Goal: Information Seeking & Learning: Learn about a topic

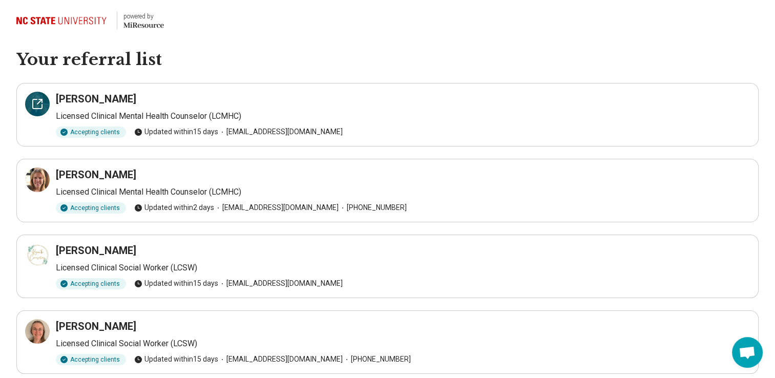
click at [41, 99] on icon at bounding box center [40, 100] width 3 height 3
click at [37, 182] on icon at bounding box center [37, 180] width 12 height 12
click at [101, 249] on h3 "Autumn Cooper" at bounding box center [96, 250] width 80 height 14
click at [46, 259] on div at bounding box center [37, 255] width 25 height 25
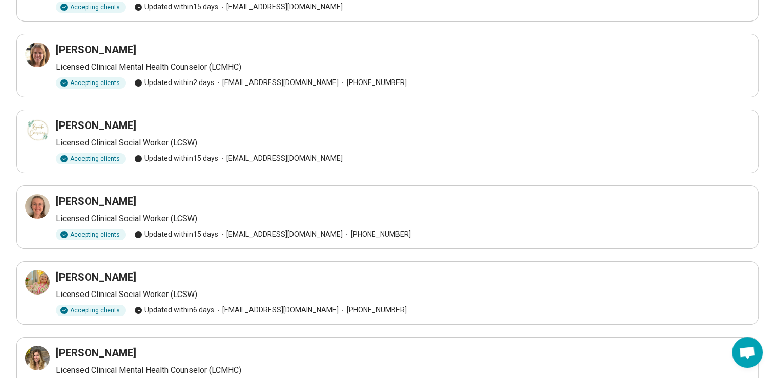
scroll to position [131, 0]
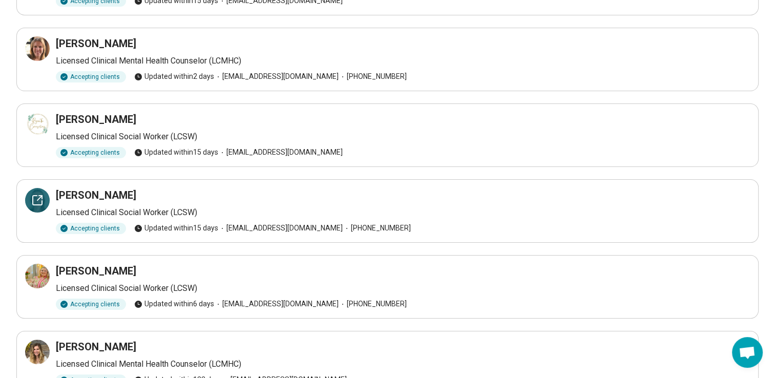
click at [34, 204] on icon at bounding box center [37, 200] width 9 height 9
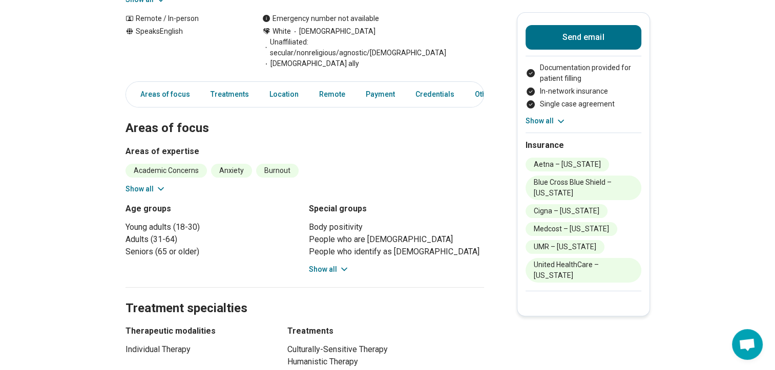
scroll to position [223, 0]
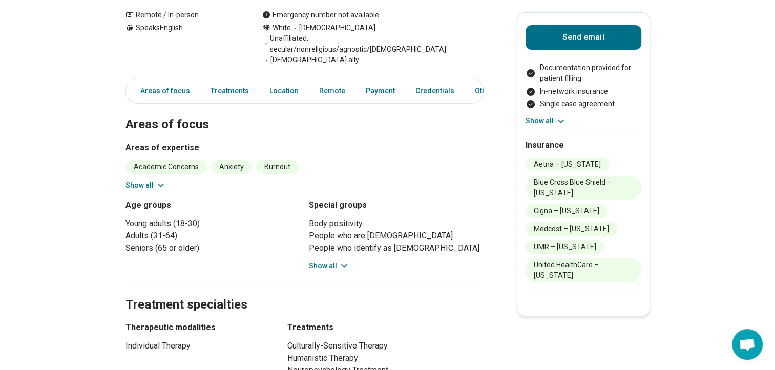
click at [328, 261] on button "Show all" at bounding box center [329, 266] width 40 height 11
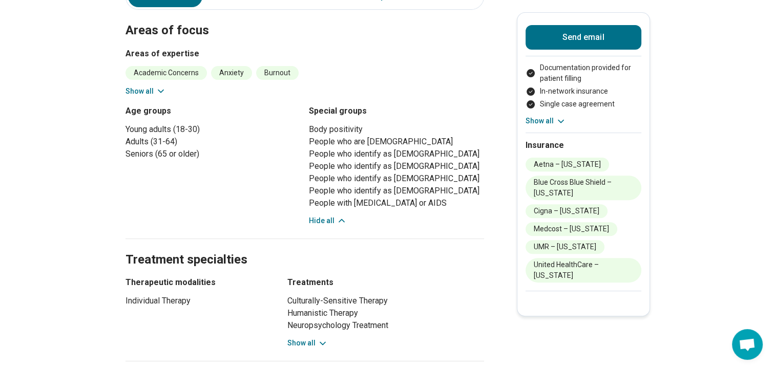
scroll to position [317, 8]
click at [294, 339] on button "Show all" at bounding box center [307, 344] width 40 height 11
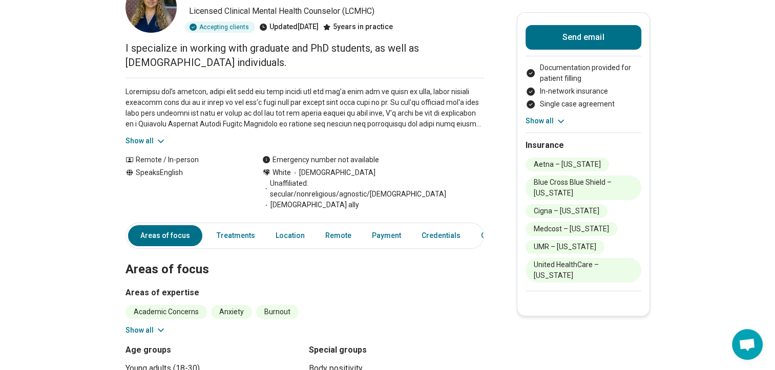
scroll to position [73, 8]
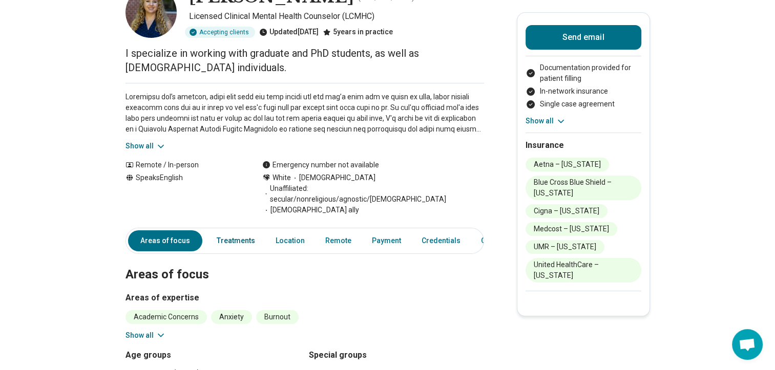
click at [226, 236] on link "Treatments" at bounding box center [236, 241] width 51 height 21
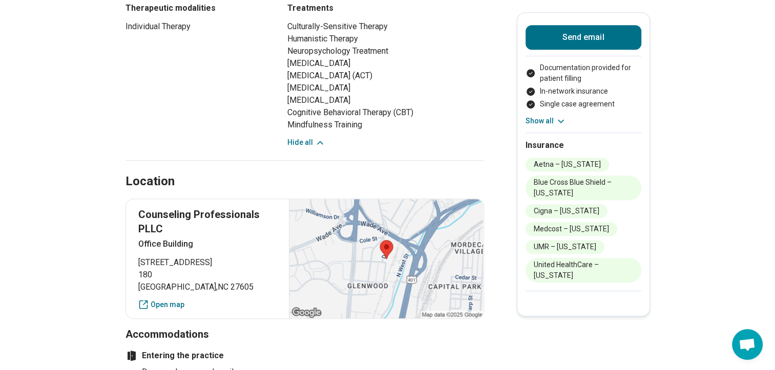
scroll to position [596, 8]
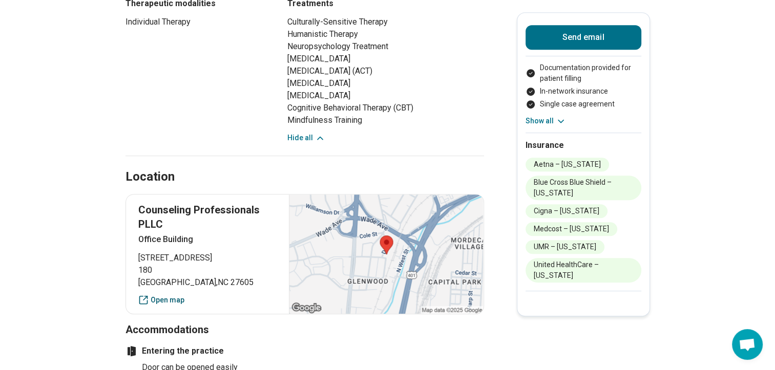
click at [160, 295] on link "Open map" at bounding box center [207, 300] width 139 height 11
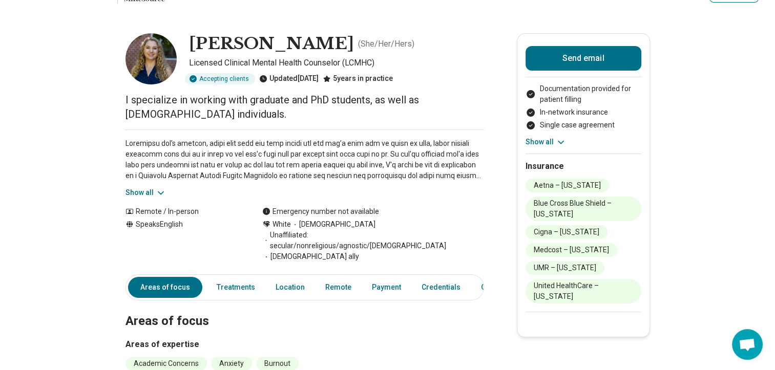
scroll to position [27, 8]
click at [156, 194] on icon at bounding box center [161, 193] width 10 height 10
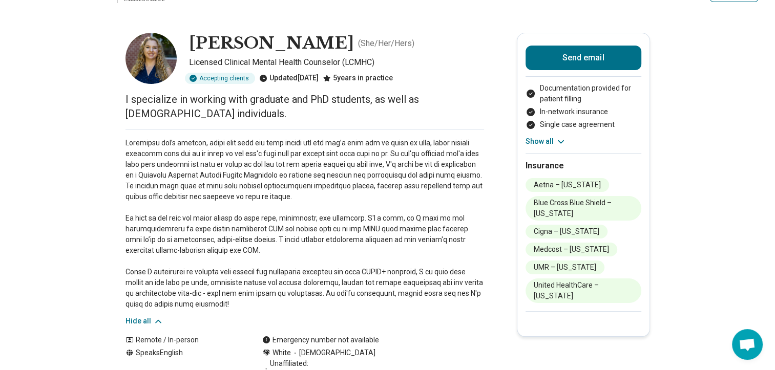
click at [549, 141] on button "Show all" at bounding box center [546, 141] width 40 height 11
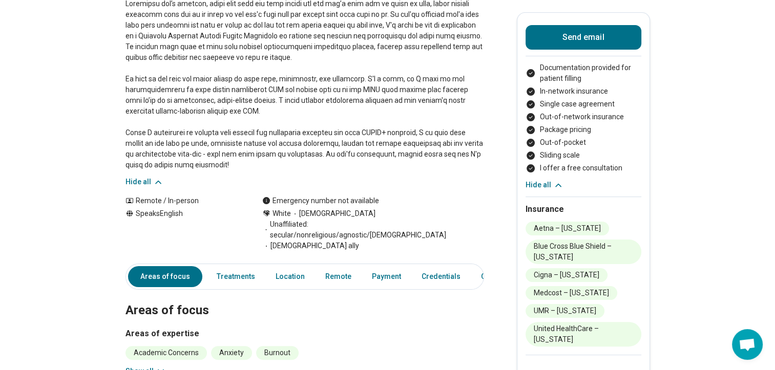
scroll to position [0, 8]
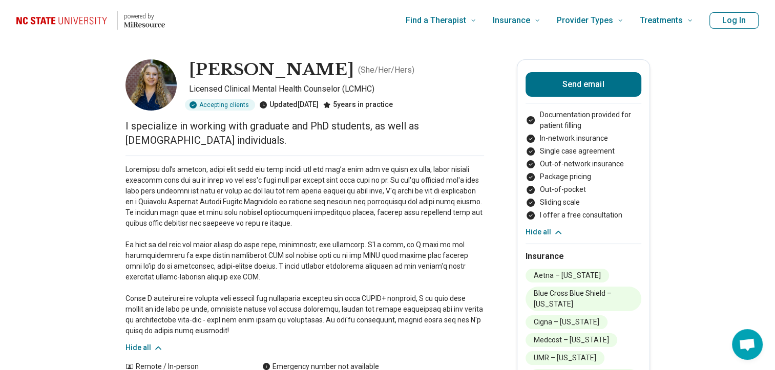
click at [152, 86] on img at bounding box center [151, 84] width 51 height 51
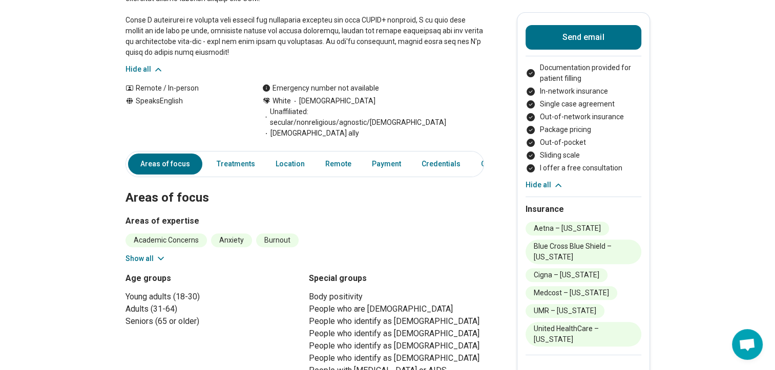
scroll to position [291, 8]
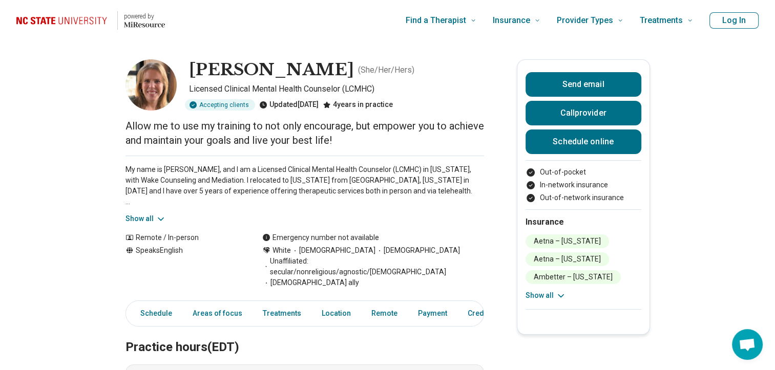
click at [137, 216] on button "Show all" at bounding box center [146, 219] width 40 height 11
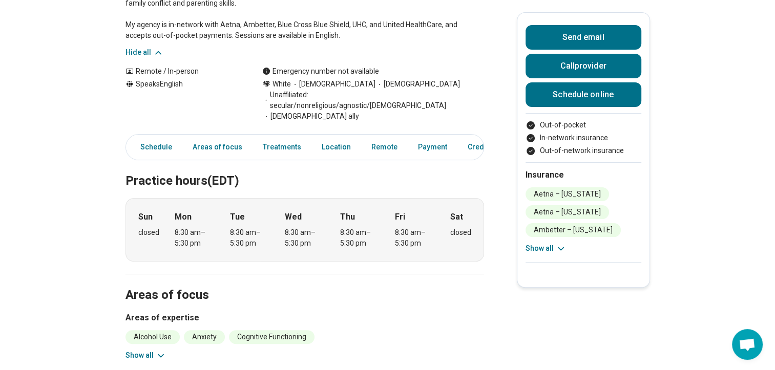
scroll to position [245, 0]
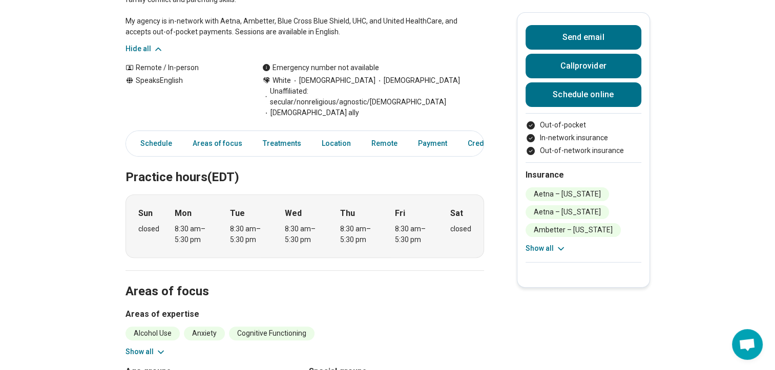
click at [158, 347] on icon at bounding box center [161, 352] width 10 height 10
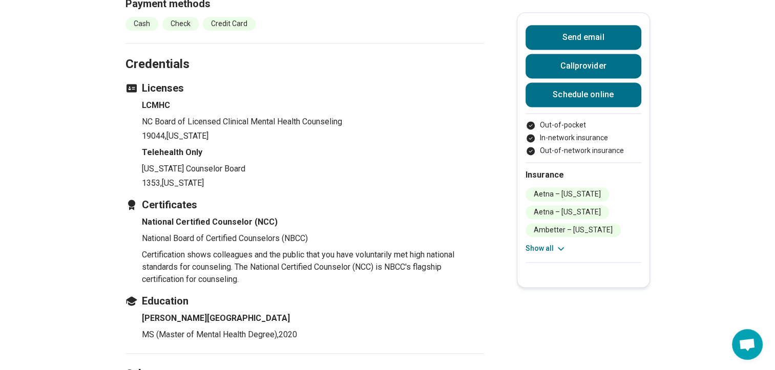
scroll to position [1478, 8]
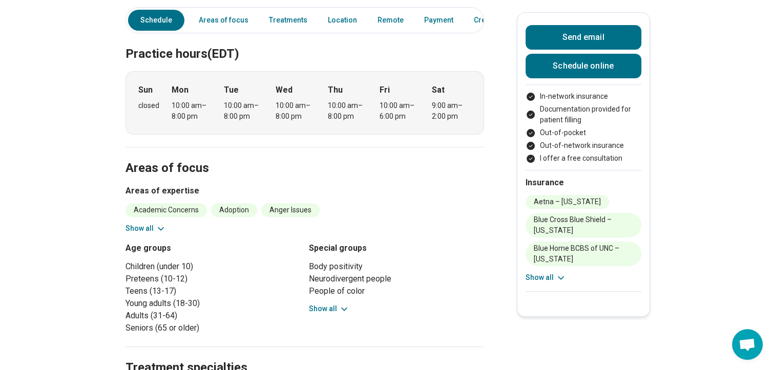
scroll to position [330, 0]
click at [328, 304] on button "Show all" at bounding box center [329, 309] width 40 height 11
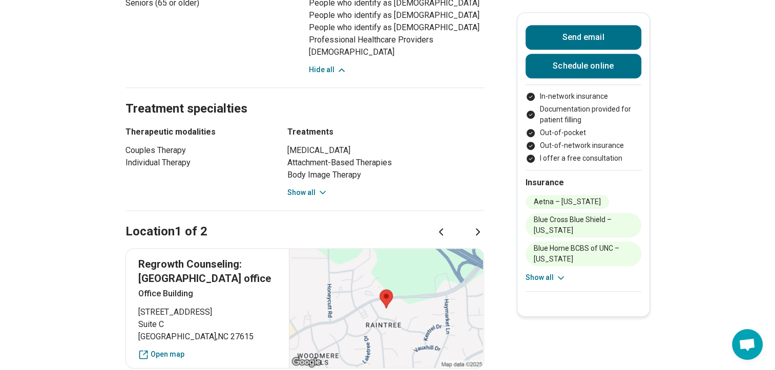
scroll to position [656, 8]
click at [293, 188] on button "Show all" at bounding box center [307, 193] width 40 height 11
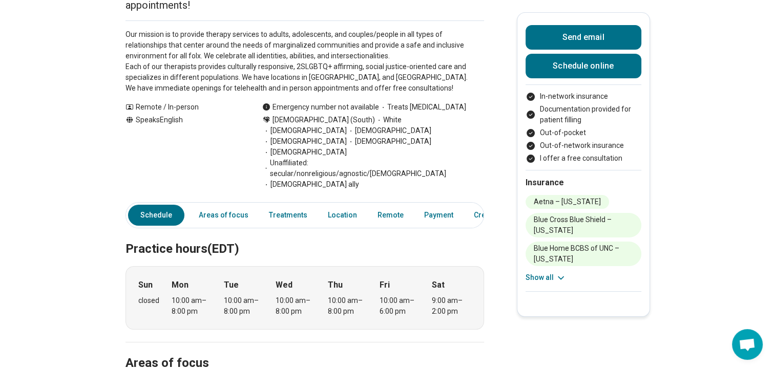
scroll to position [0, 8]
